Goal: Browse casually: Explore the website without a specific task or goal

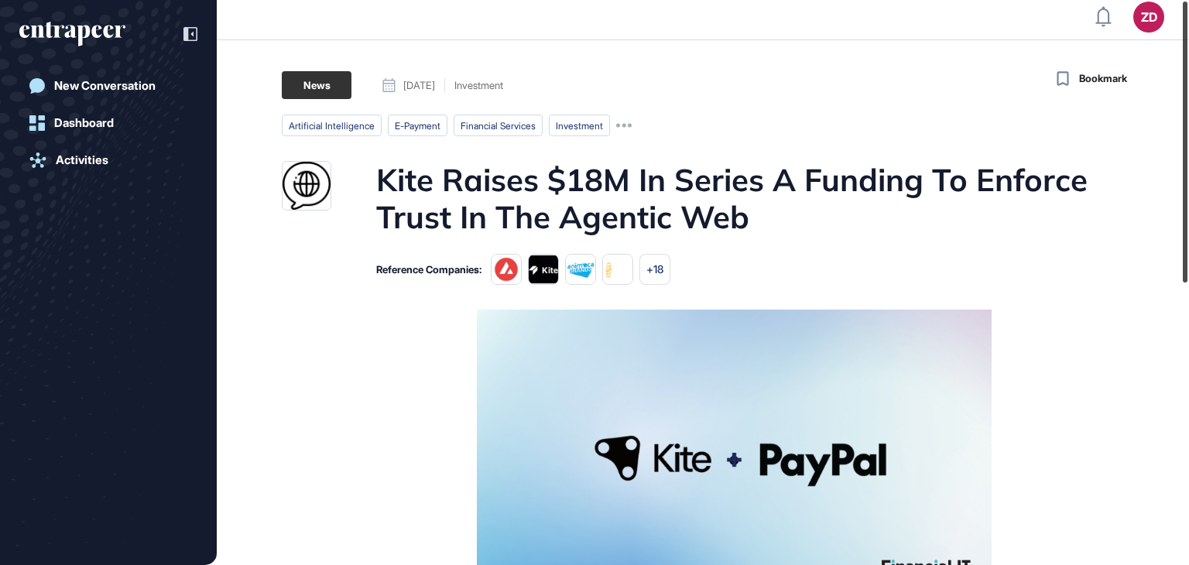
click at [1187, 176] on div at bounding box center [1185, 142] width 5 height 281
click at [1187, 176] on div at bounding box center [1185, 145] width 5 height 281
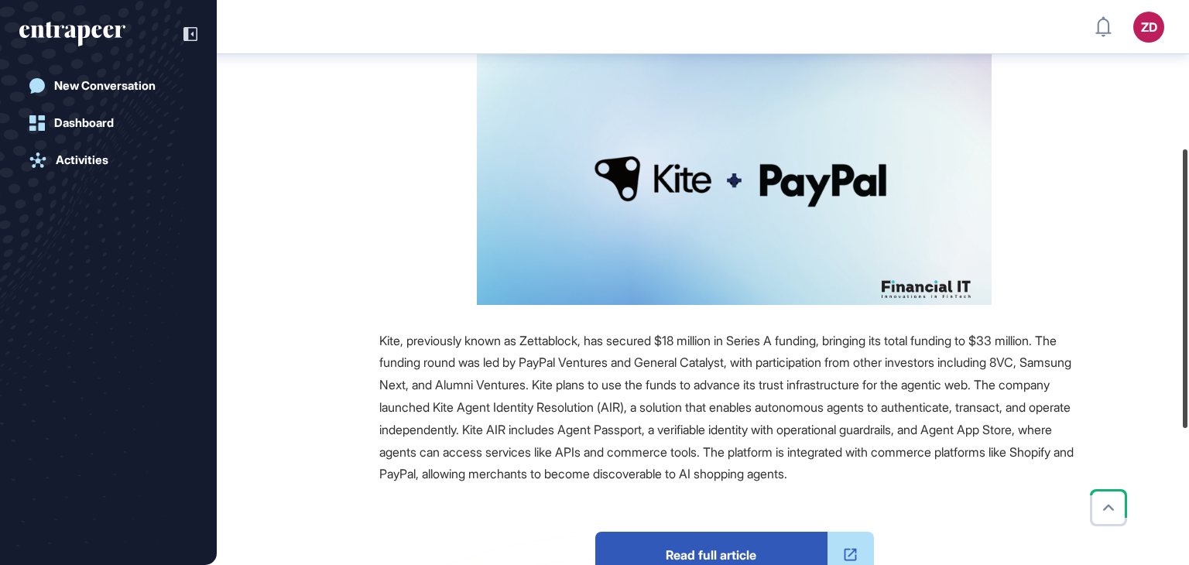
scroll to position [300, 0]
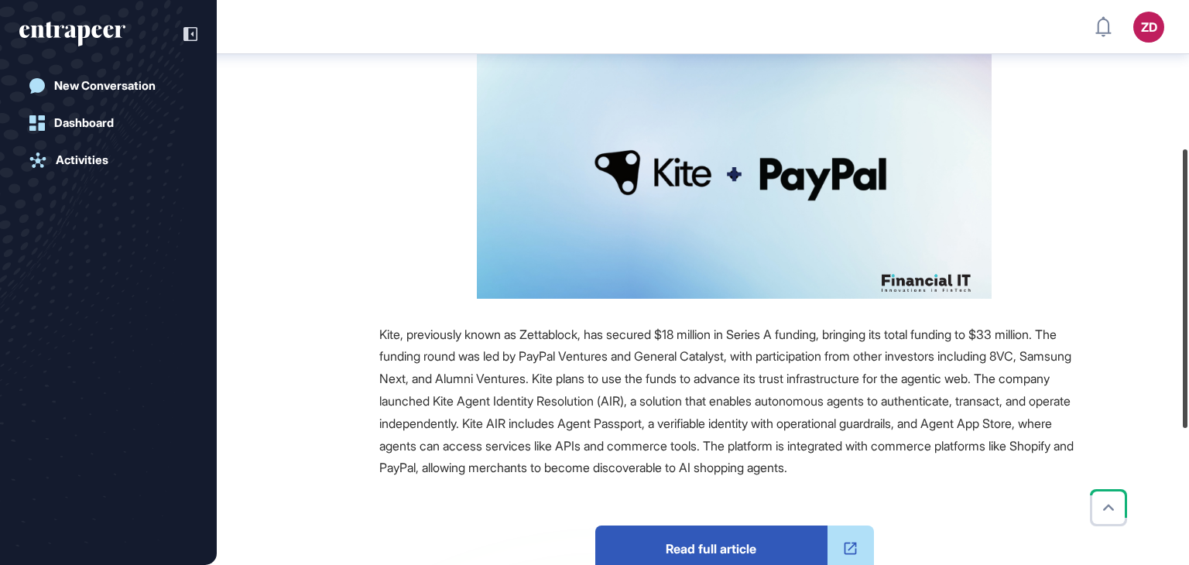
drag, startPoint x: 1188, startPoint y: 176, endPoint x: 1188, endPoint y: 321, distance: 144.7
click at [1187, 321] on div at bounding box center [1185, 288] width 5 height 279
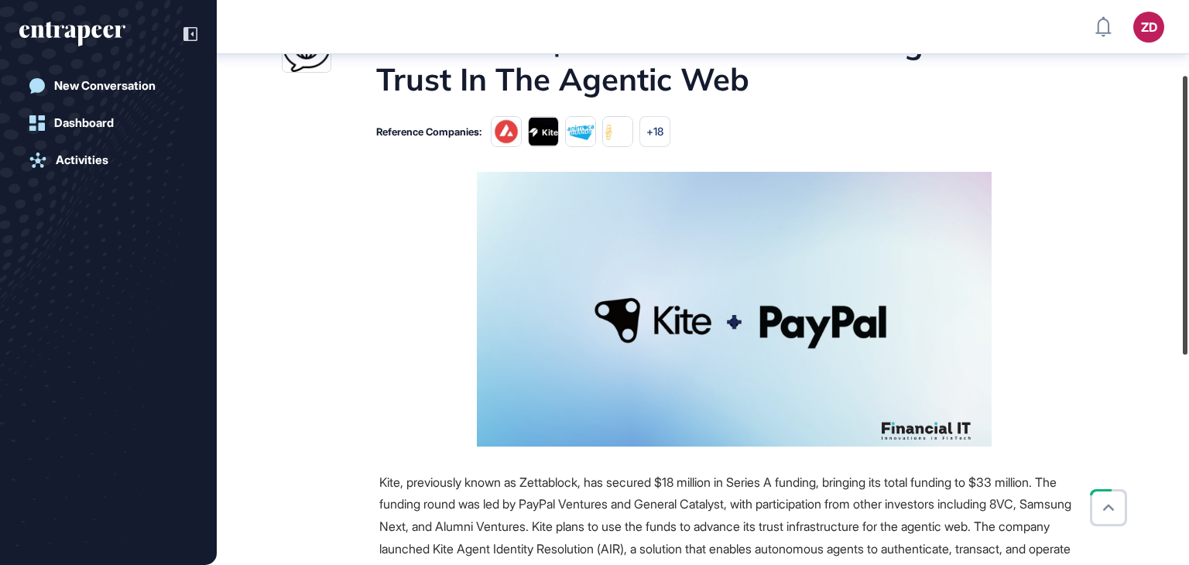
drag, startPoint x: 1188, startPoint y: 321, endPoint x: 1139, endPoint y: 248, distance: 88.2
click at [1139, 248] on div "ZD Dashboard Profile My Content Request More Data New Conversation Dashboard Ac…" at bounding box center [594, 282] width 1189 height 565
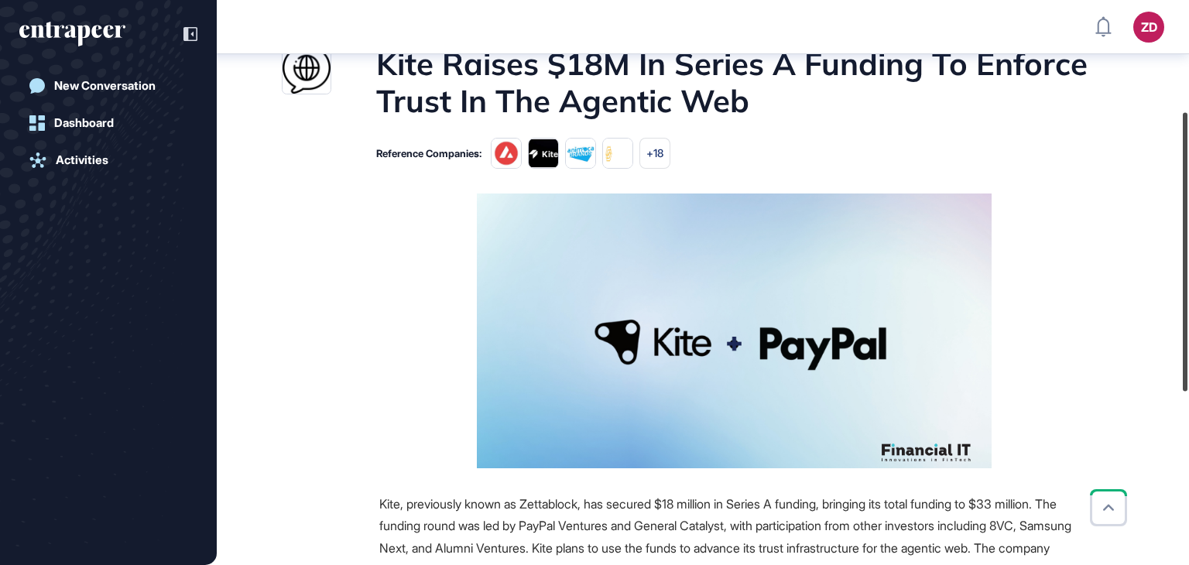
scroll to position [0, 0]
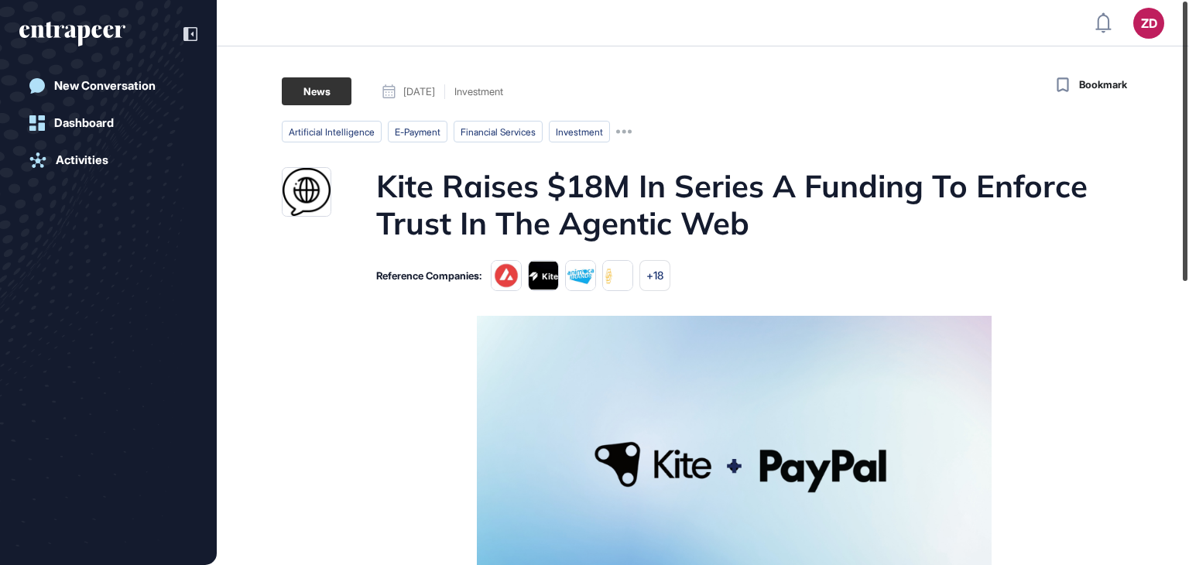
drag, startPoint x: 1188, startPoint y: 316, endPoint x: 1144, endPoint y: 203, distance: 121.3
click at [1144, 203] on div "ZD Dashboard Profile My Content Request More Data New Conversation Dashboard Ac…" at bounding box center [594, 282] width 1189 height 565
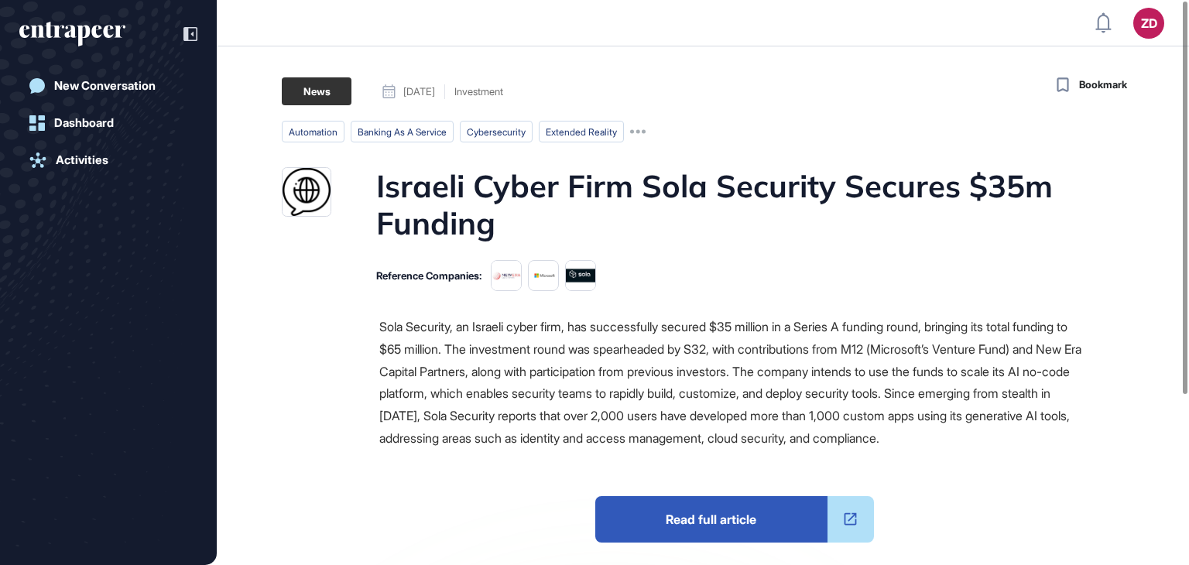
click at [174, 308] on div "New Conversation Dashboard Activities" at bounding box center [108, 298] width 178 height 456
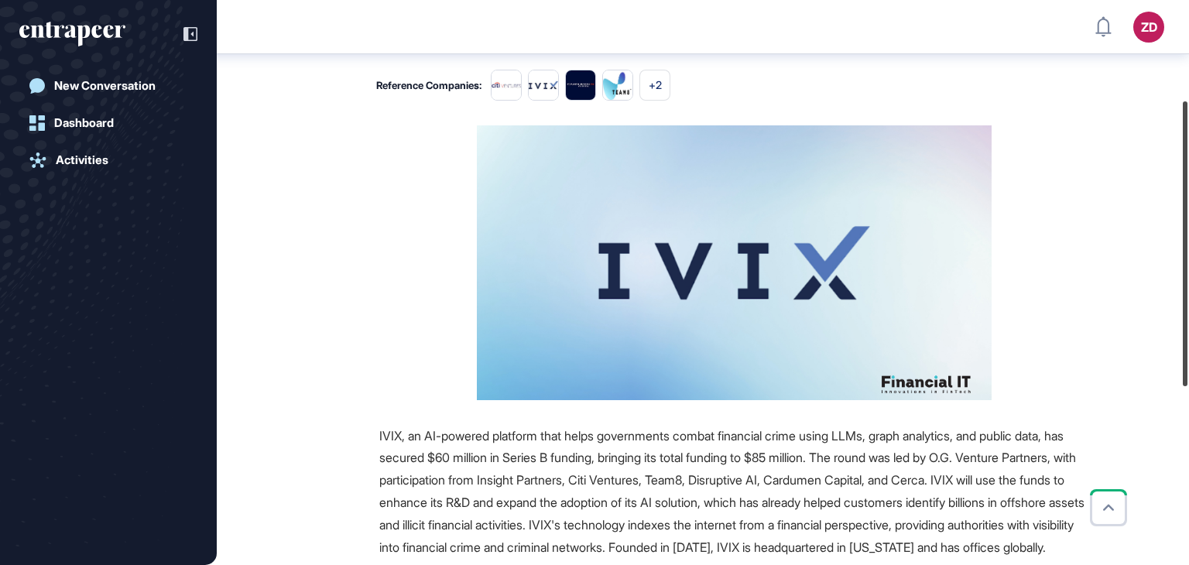
drag, startPoint x: 1188, startPoint y: 259, endPoint x: 1188, endPoint y: 359, distance: 99.8
click at [1187, 359] on div at bounding box center [1185, 243] width 5 height 285
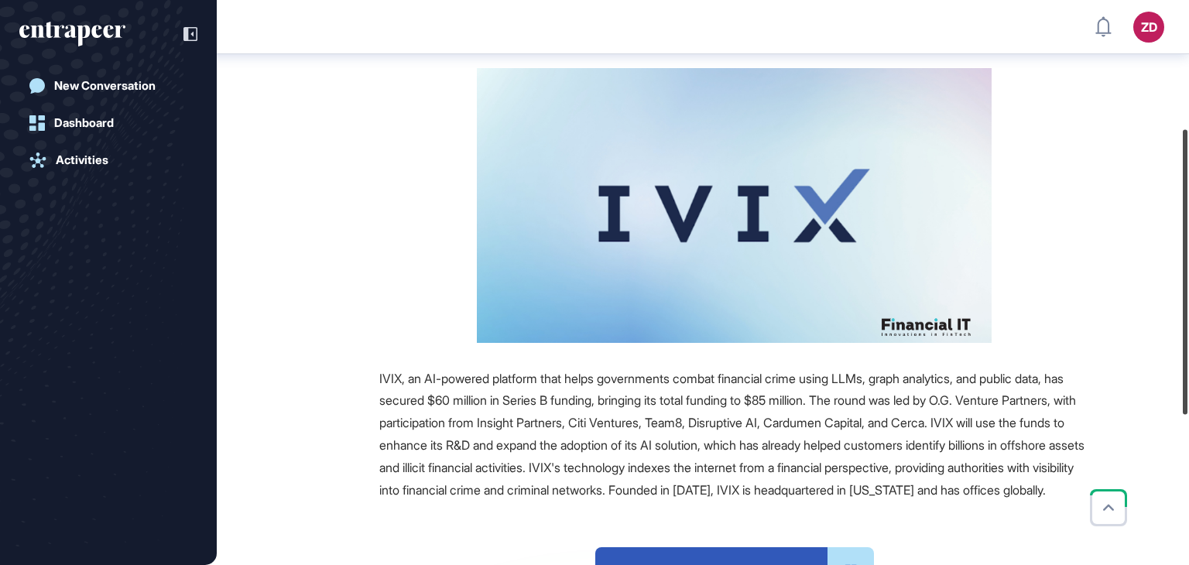
scroll to position [262, 0]
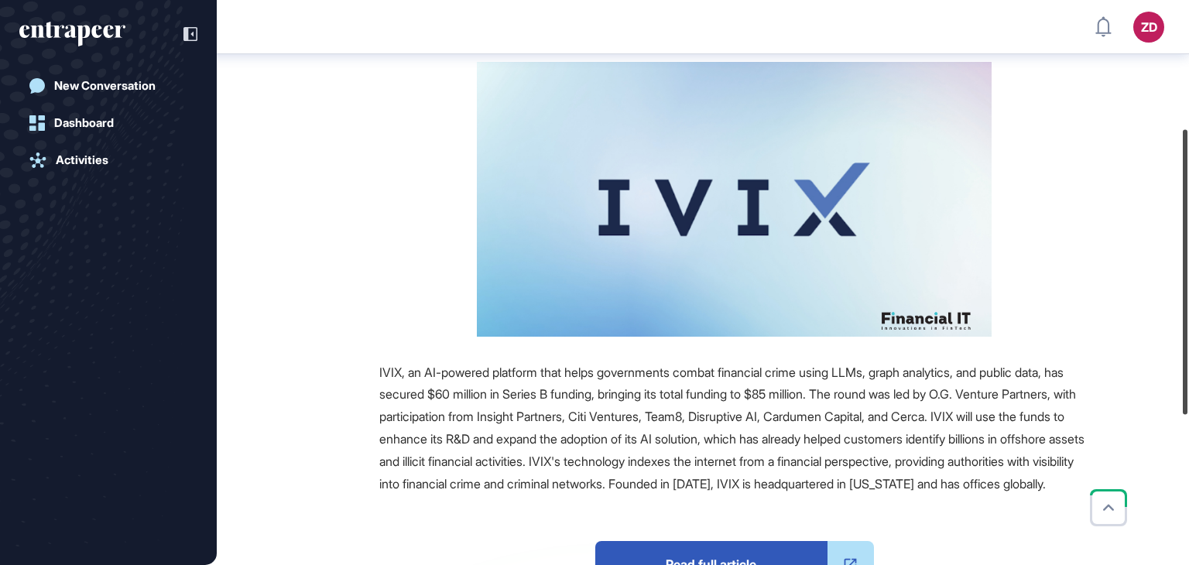
drag, startPoint x: 1188, startPoint y: 359, endPoint x: 1188, endPoint y: 391, distance: 31.7
click at [1187, 391] on div at bounding box center [1185, 271] width 5 height 285
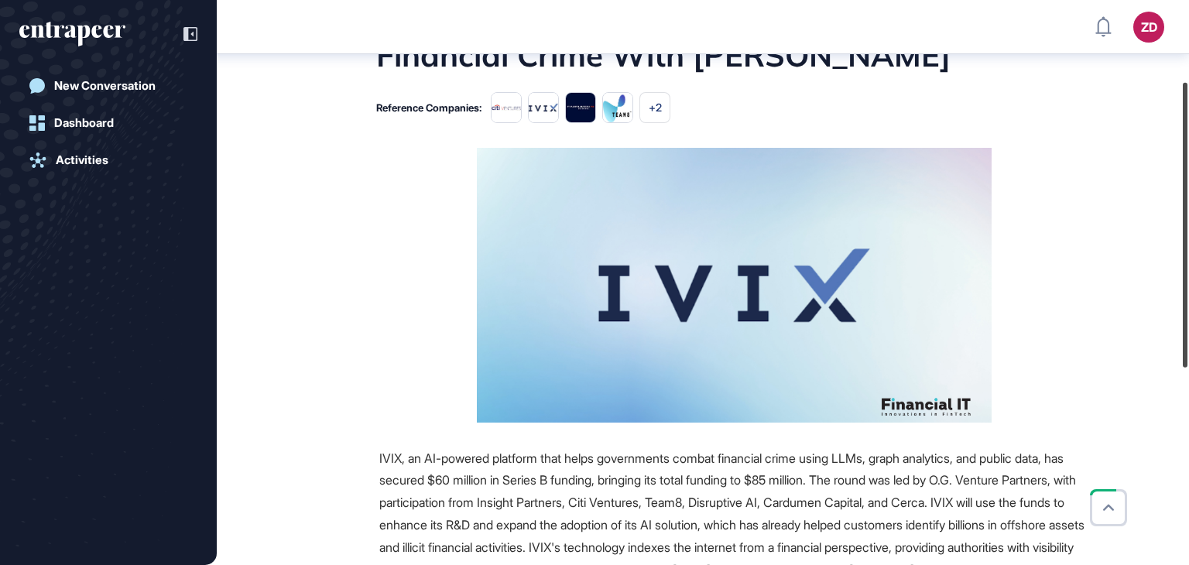
scroll to position [102, 0]
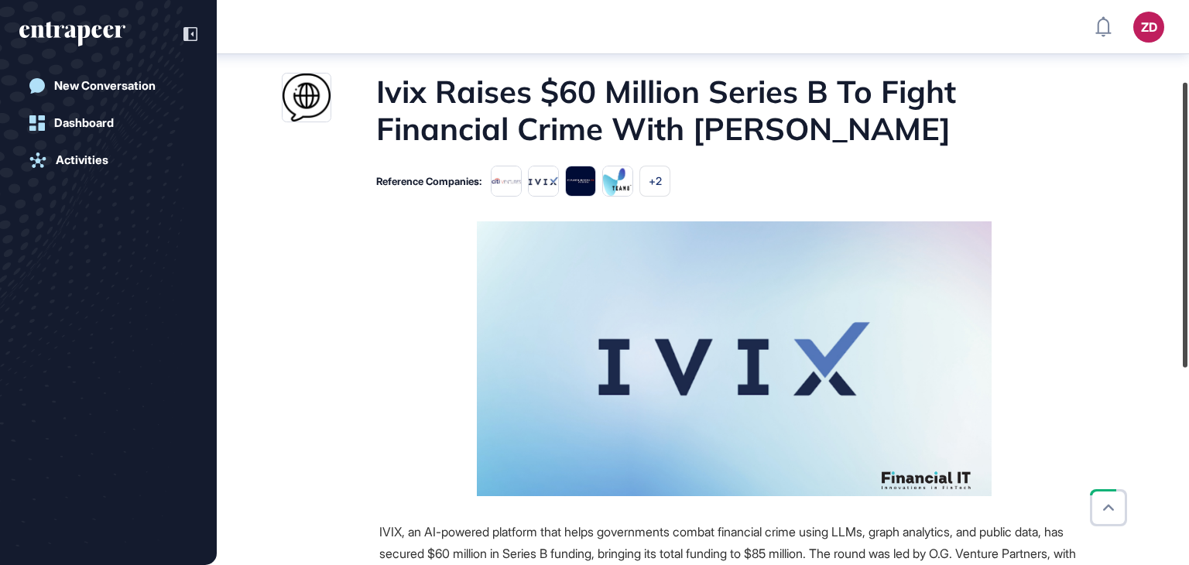
drag, startPoint x: 1188, startPoint y: 391, endPoint x: 1158, endPoint y: 310, distance: 86.0
click at [1158, 310] on div "ZD Dashboard Profile My Content Request More Data New Conversation Dashboard Ac…" at bounding box center [594, 282] width 1189 height 565
